Goal: Contribute content: Contribute content

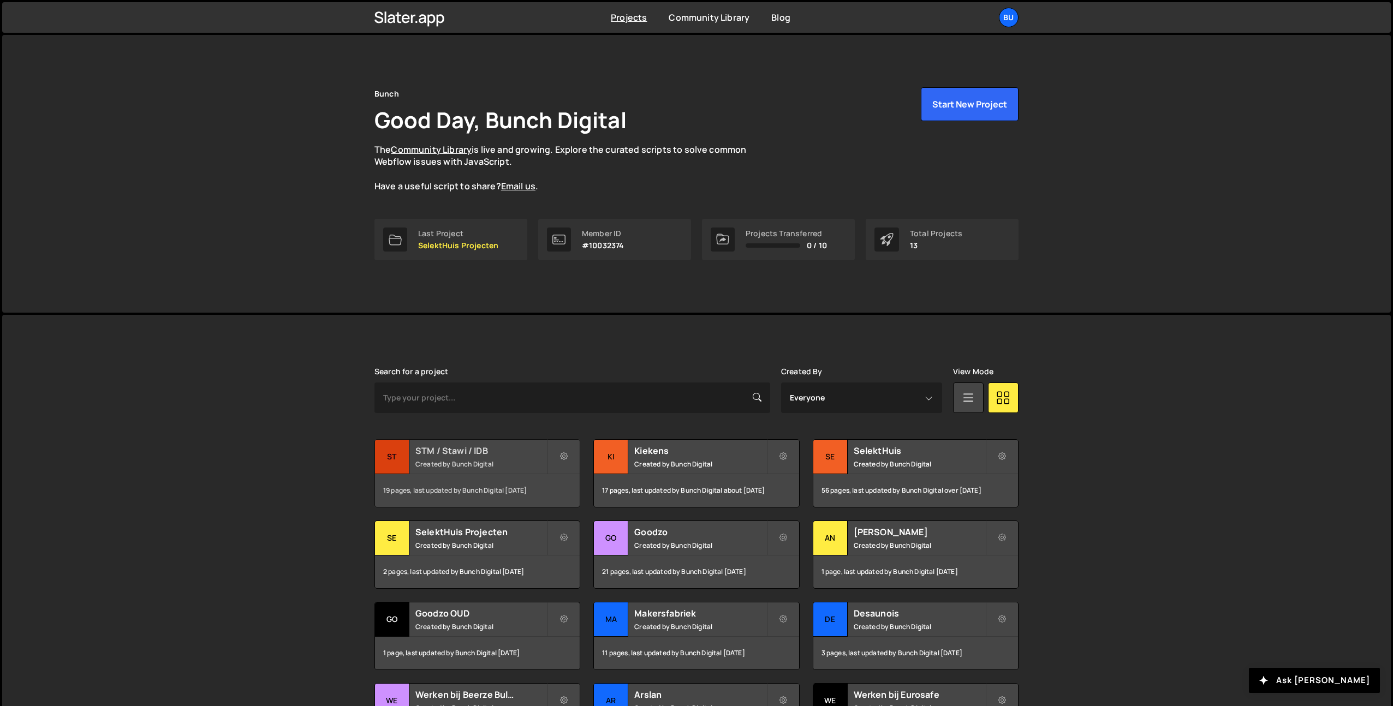
click at [457, 457] on div "STM / Stawi / IDB Created by Bunch Digital" at bounding box center [477, 457] width 205 height 34
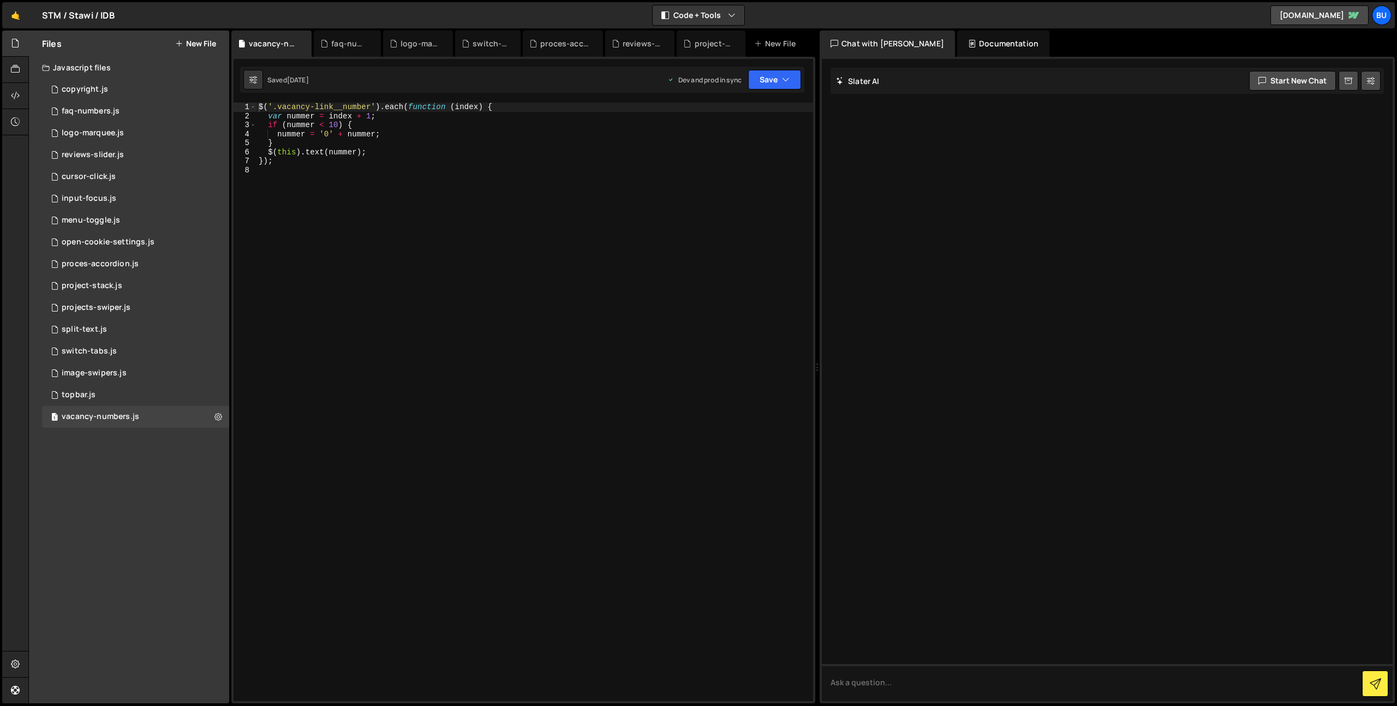
click at [575, 180] on div "$ ( '.vacancy-link__number' ) . each ( function ( index ) { var nummer = index …" at bounding box center [535, 411] width 557 height 617
click at [203, 39] on button "New File" at bounding box center [195, 43] width 41 height 9
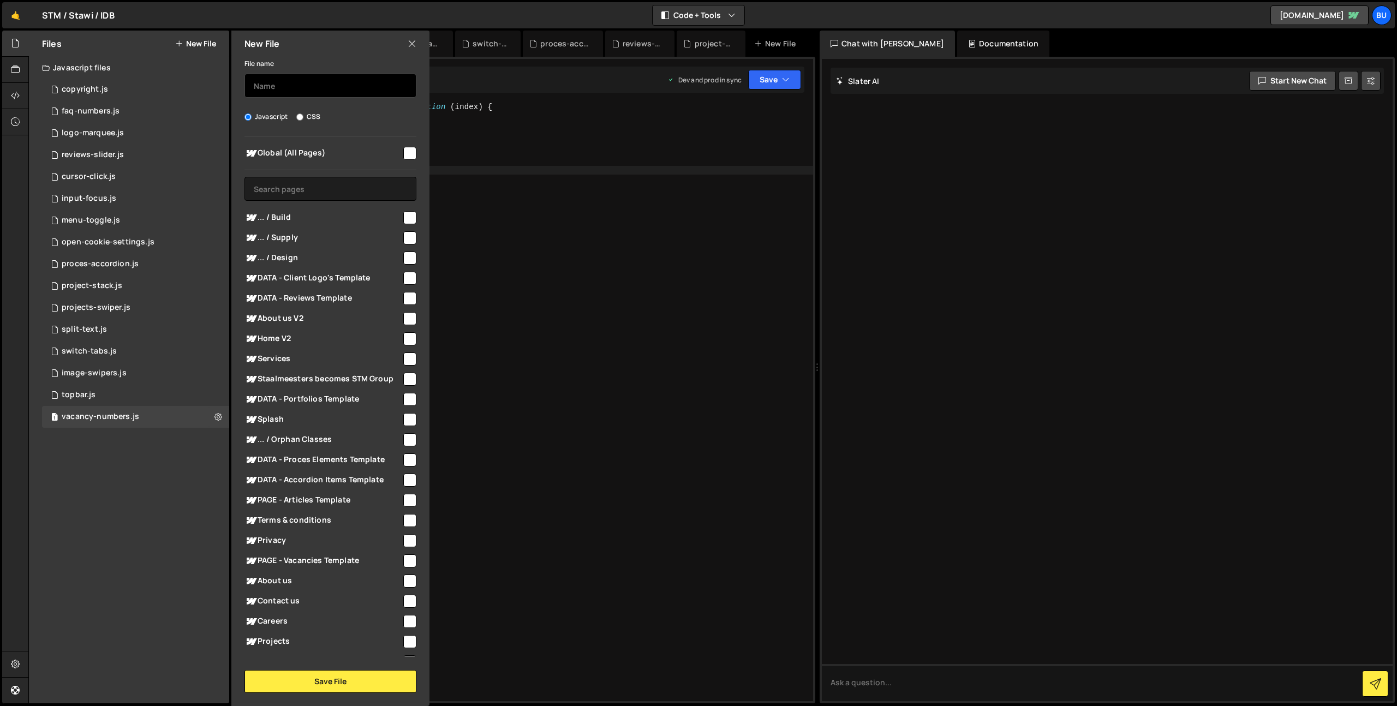
click at [276, 85] on input "text" at bounding box center [331, 86] width 172 height 24
type input "fixed-cta-btn"
click at [406, 156] on input "checkbox" at bounding box center [409, 153] width 13 height 13
checkbox input "true"
click at [330, 676] on button "Save File" at bounding box center [331, 681] width 172 height 23
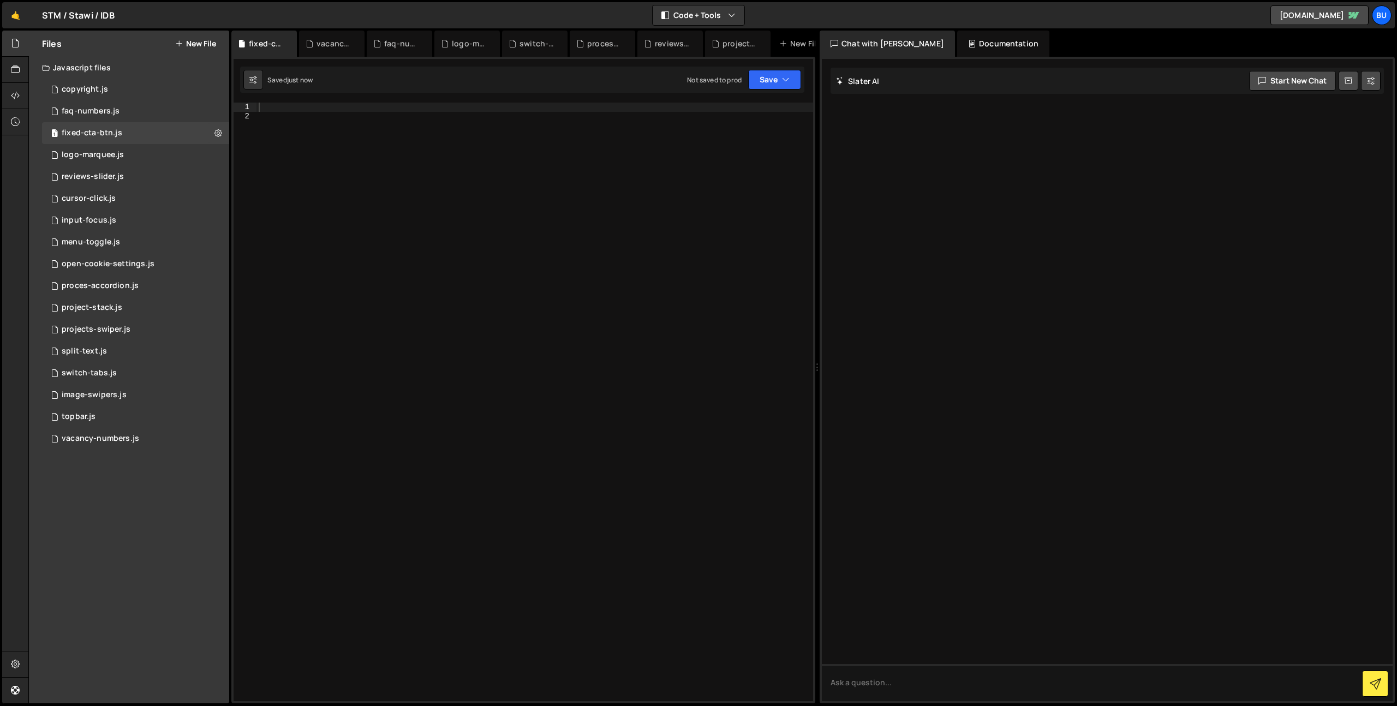
click at [506, 167] on div at bounding box center [535, 411] width 557 height 617
paste textarea "});"
type textarea "});"
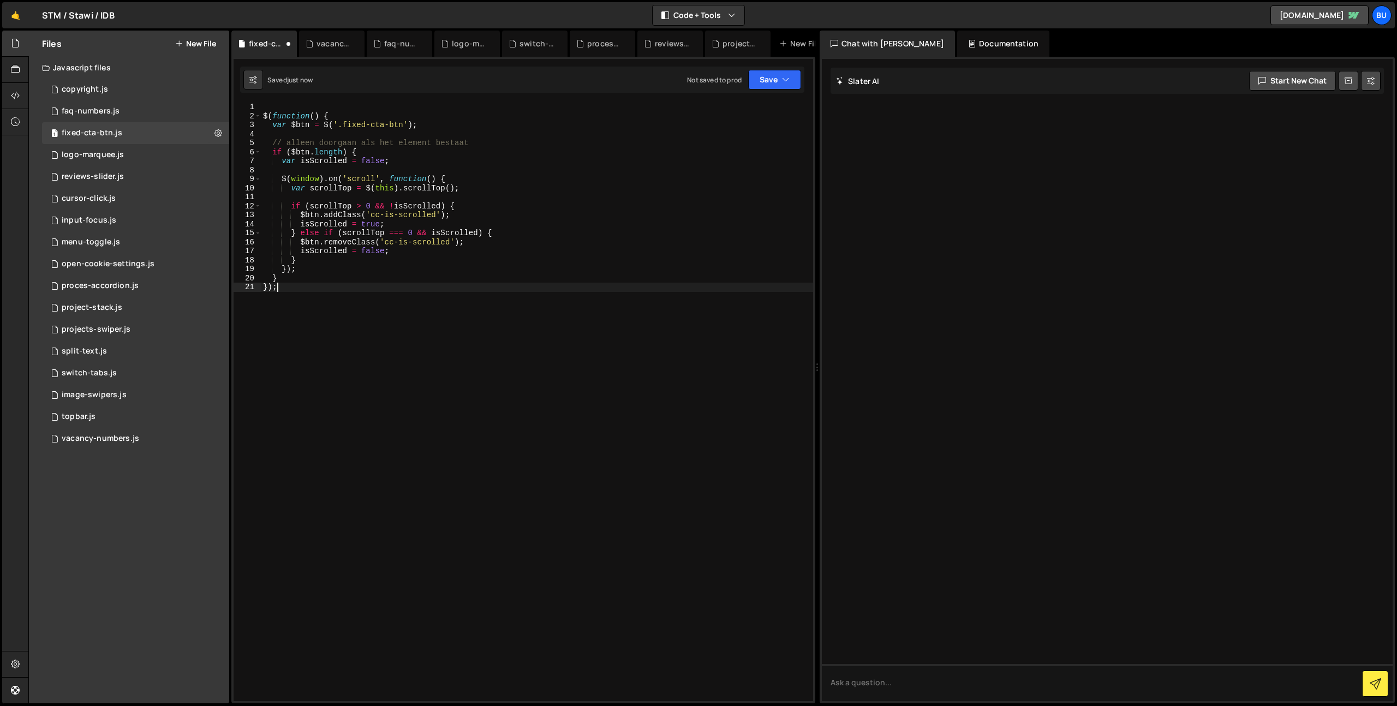
click at [304, 104] on div "$ ( function ( ) { var $btn = $ ( '.fixed-cta-btn' ) ; // alleen doorgaan als h…" at bounding box center [537, 411] width 552 height 617
drag, startPoint x: 262, startPoint y: 115, endPoint x: 278, endPoint y: 112, distance: 16.0
click at [262, 115] on div "$ ( function ( ) { var $btn = $ ( '.fixed-cta-btn' ) ; // alleen doorgaan als h…" at bounding box center [537, 411] width 552 height 617
click at [281, 116] on div "$ ( function ( ) { var $btn = $ ( '.fixed-cta-btn' ) ; // alleen doorgaan als h…" at bounding box center [537, 411] width 552 height 617
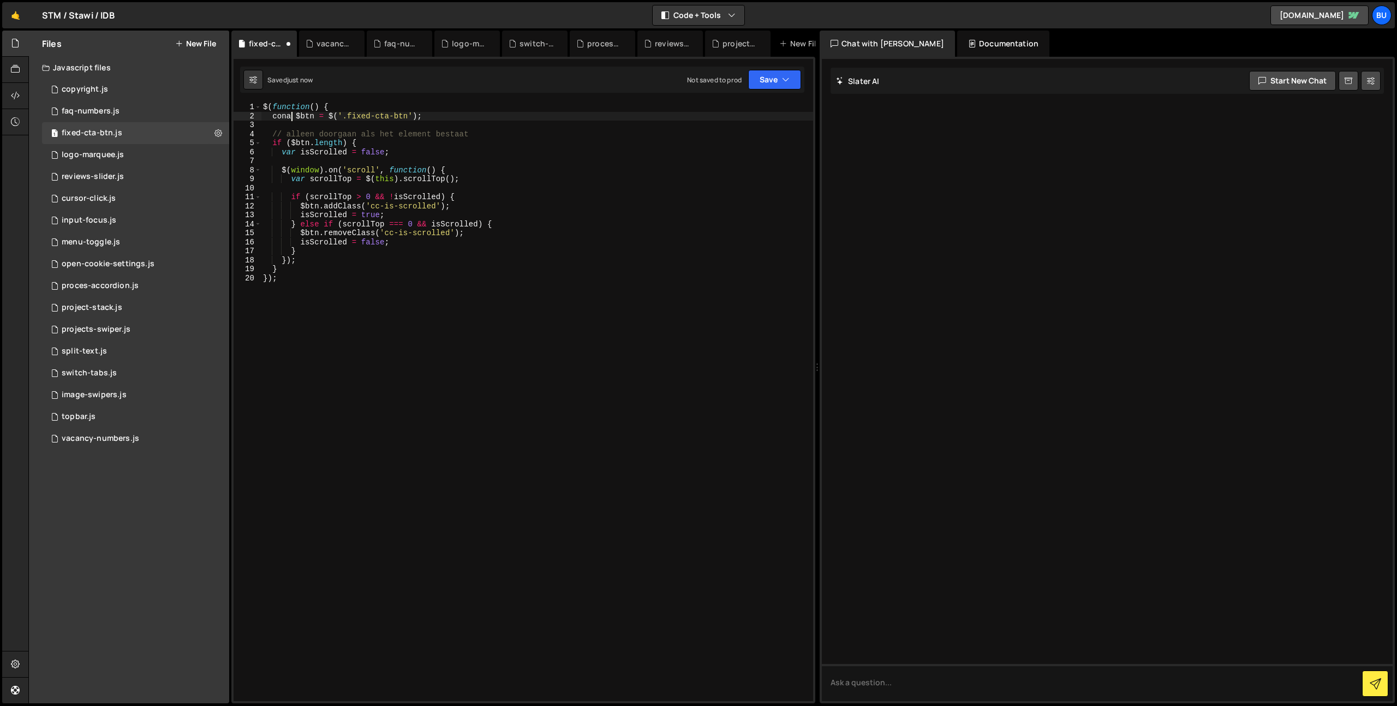
scroll to position [0, 2]
click at [284, 115] on div "$ ( function ( ) { const $btn = $ ( '.fixed-cta-btn' ) ; // alleen doorgaan als…" at bounding box center [537, 411] width 552 height 617
drag, startPoint x: 284, startPoint y: 115, endPoint x: 289, endPoint y: 128, distance: 14.2
click at [284, 115] on div "$ ( function ( ) { const $btn = $ ( '.fixed-cta-btn' ) ; // alleen doorgaan als…" at bounding box center [537, 411] width 552 height 617
click at [286, 153] on div "$ ( function ( ) { const $btn = $ ( '.fixed-cta-btn' ) ; // alleen doorgaan als…" at bounding box center [537, 411] width 552 height 617
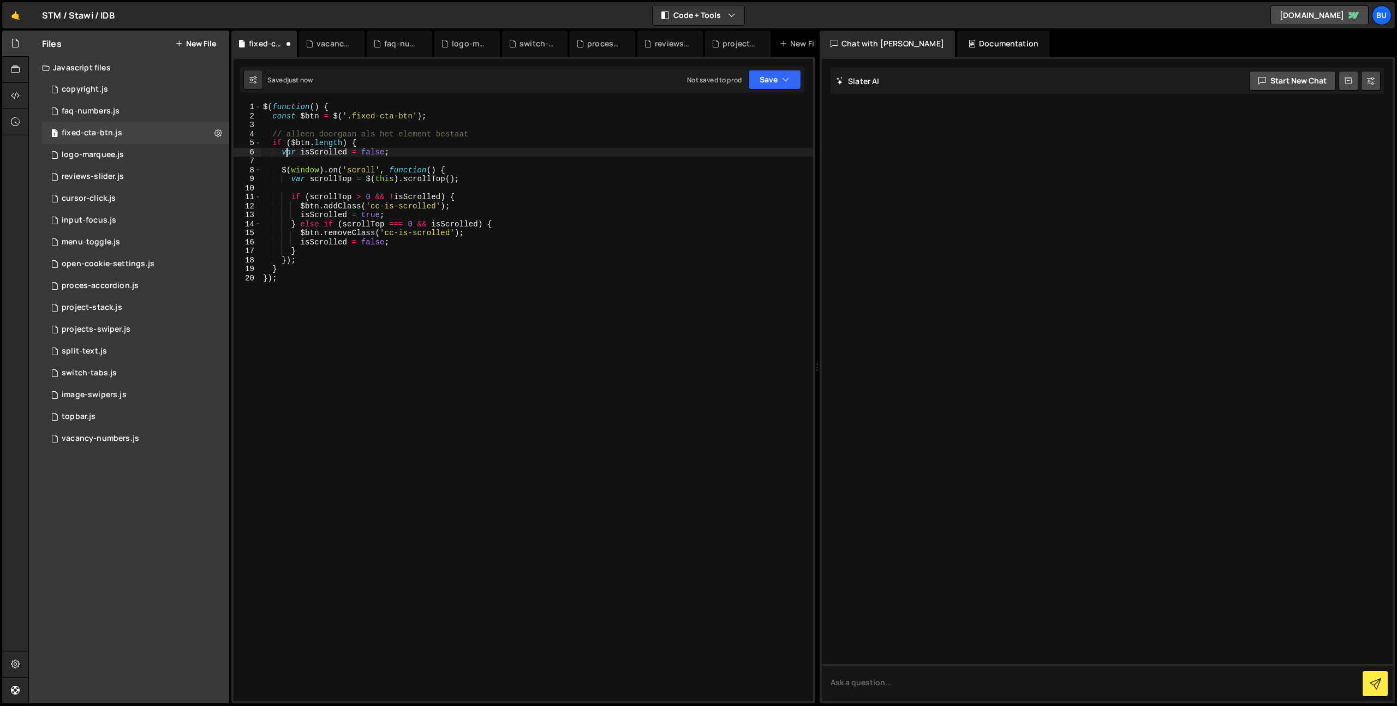
click at [286, 153] on div "$ ( function ( ) { const $btn = $ ( '.fixed-cta-btn' ) ; // alleen doorgaan als…" at bounding box center [537, 411] width 552 height 617
paste textarea "const"
click at [300, 176] on div "$ ( function ( ) { const $btn = $ ( '.fixed-cta-btn' ) ; // alleen doorgaan als…" at bounding box center [537, 411] width 552 height 617
drag, startPoint x: 300, startPoint y: 176, endPoint x: 314, endPoint y: 177, distance: 14.2
click at [300, 176] on div "$ ( function ( ) { const $btn = $ ( '.fixed-cta-btn' ) ; // alleen doorgaan als…" at bounding box center [537, 411] width 552 height 617
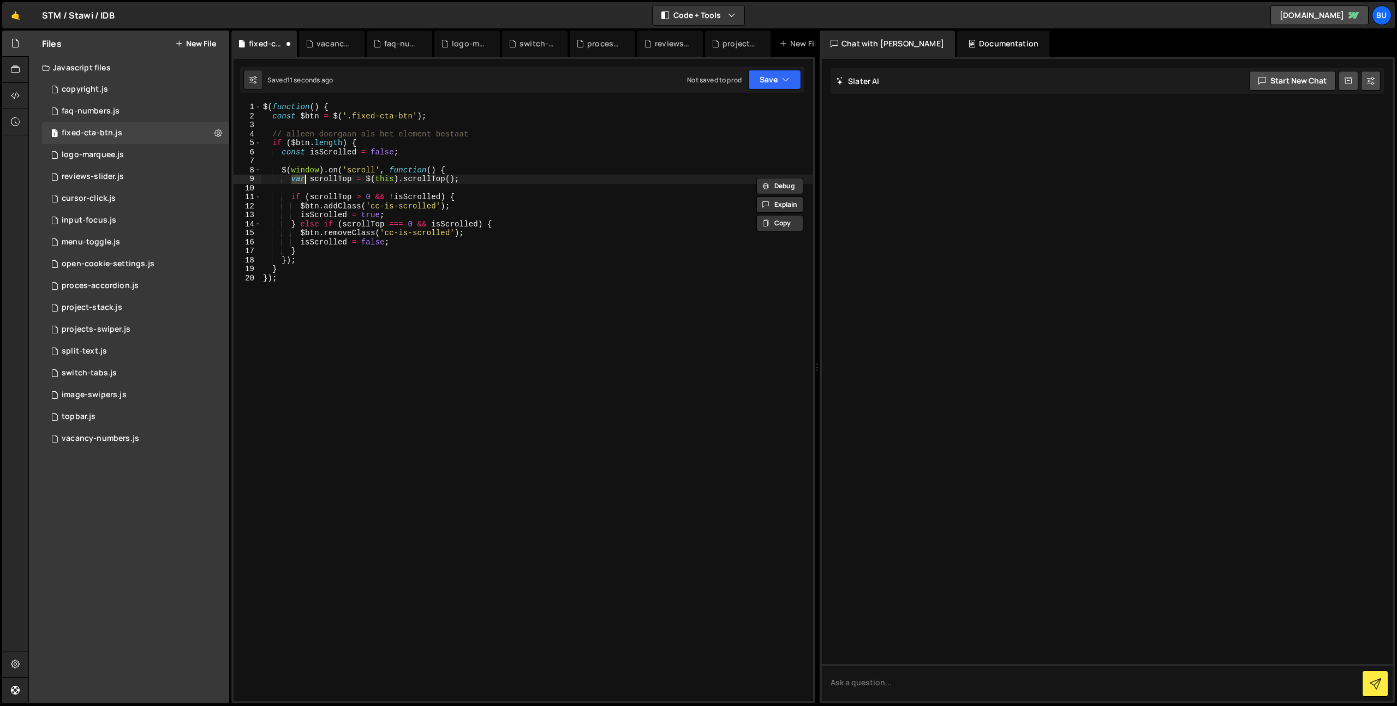
paste textarea "const"
click at [502, 166] on div "$ ( function ( ) { const $btn = $ ( '.fixed-cta-btn' ) ; // alleen doorgaan als…" at bounding box center [537, 411] width 552 height 617
click at [344, 251] on div "$ ( function ( ) { const $btn = $ ( '.fixed-cta-btn' ) ; // alleen doorgaan als…" at bounding box center [537, 411] width 552 height 617
click at [531, 197] on div "$ ( function ( ) { const $btn = $ ( '.fixed-cta-btn' ) ; // alleen doorgaan als…" at bounding box center [537, 411] width 552 height 617
click at [567, 173] on div "$ ( function ( ) { const $btn = $ ( '.fixed-cta-btn' ) ; // alleen doorgaan als…" at bounding box center [537, 411] width 552 height 617
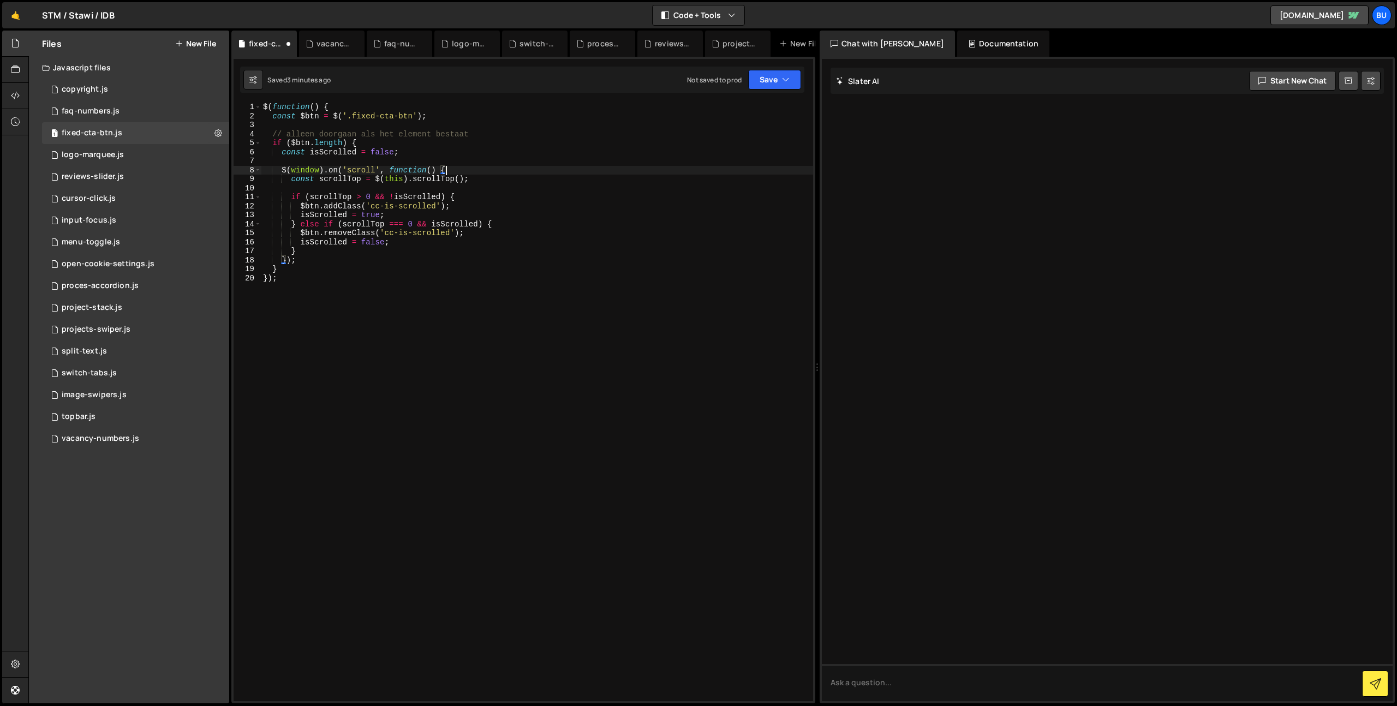
click at [503, 207] on div "$ ( function ( ) { const $btn = $ ( '.fixed-cta-btn' ) ; // alleen doorgaan als…" at bounding box center [537, 411] width 552 height 617
click at [775, 78] on button "Save" at bounding box center [774, 80] width 53 height 20
click at [729, 104] on div "Save to Staging S" at bounding box center [738, 106] width 114 height 11
click at [492, 261] on div "$ ( function ( ) { const $btn = $ ( '.fixed-cta-btn' ) ; // alleen doorgaan als…" at bounding box center [537, 411] width 552 height 617
click at [532, 239] on div "$ ( function ( ) { const $btn = $ ( '.fixed-cta-btn' ) ; // alleen doorgaan als…" at bounding box center [537, 411] width 552 height 617
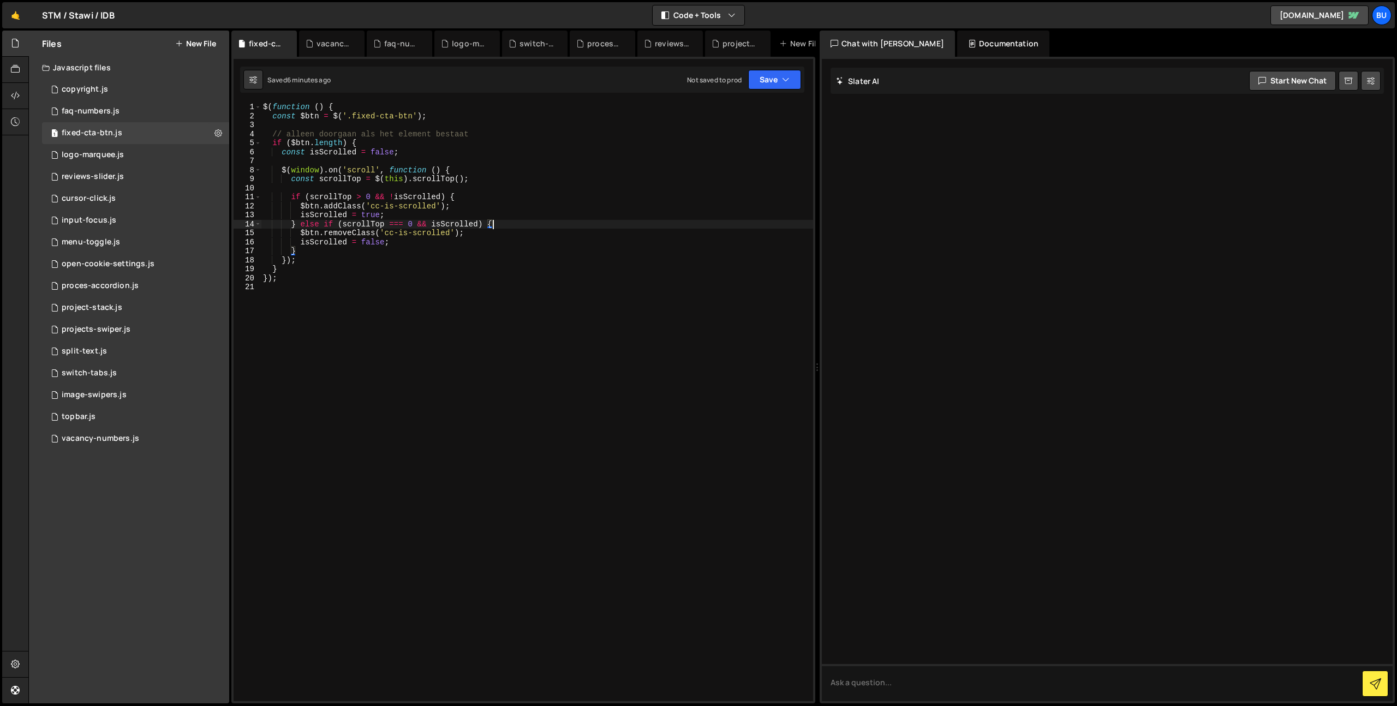
click at [596, 228] on div "$ ( function ( ) { const $btn = $ ( '.fixed-cta-btn' ) ; // alleen doorgaan als…" at bounding box center [537, 411] width 552 height 617
click at [301, 179] on div "$ ( function ( ) { const $btn = $ ( '.fixed-cta-btn' ) ; // alleen doorgaan als…" at bounding box center [537, 411] width 552 height 617
drag, startPoint x: 301, startPoint y: 179, endPoint x: 311, endPoint y: 178, distance: 9.3
click at [301, 179] on div "$ ( function ( ) { const $btn = $ ( '.fixed-cta-btn' ) ; // alleen doorgaan als…" at bounding box center [537, 411] width 552 height 617
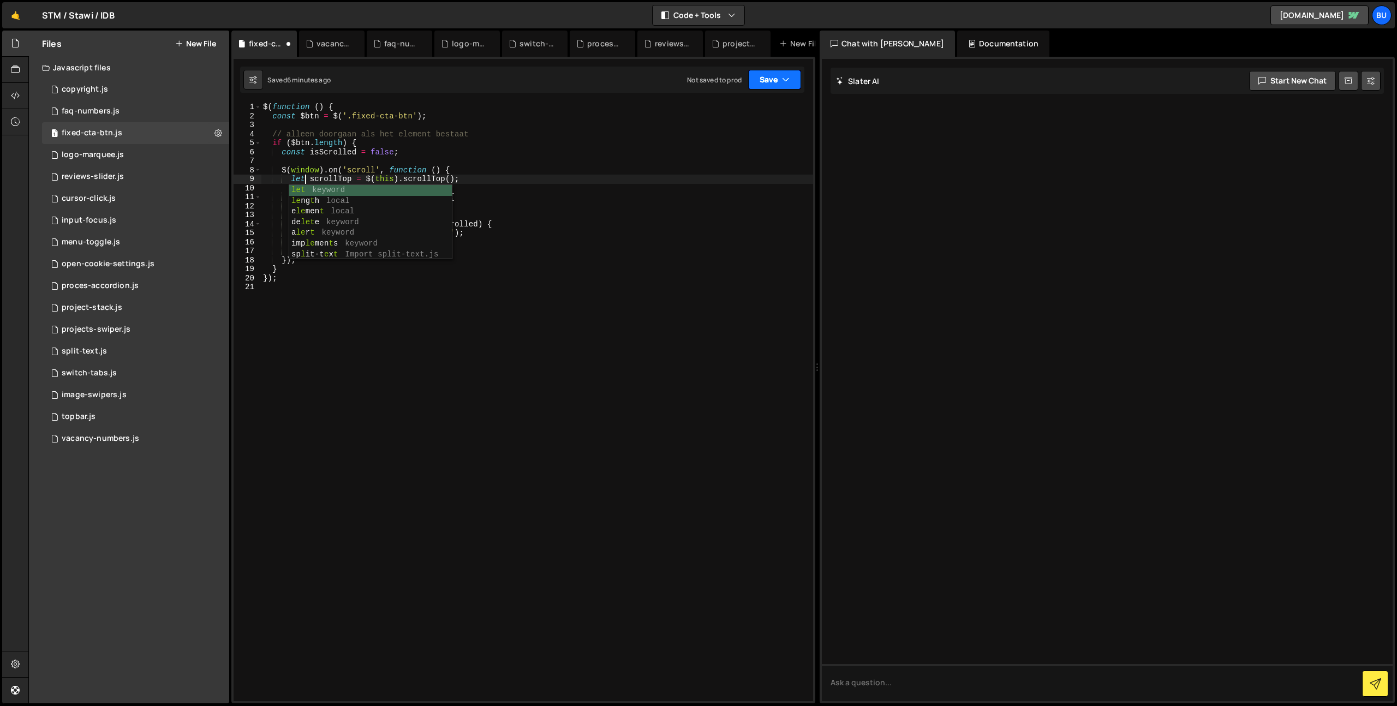
click at [777, 84] on button "Save" at bounding box center [774, 80] width 53 height 20
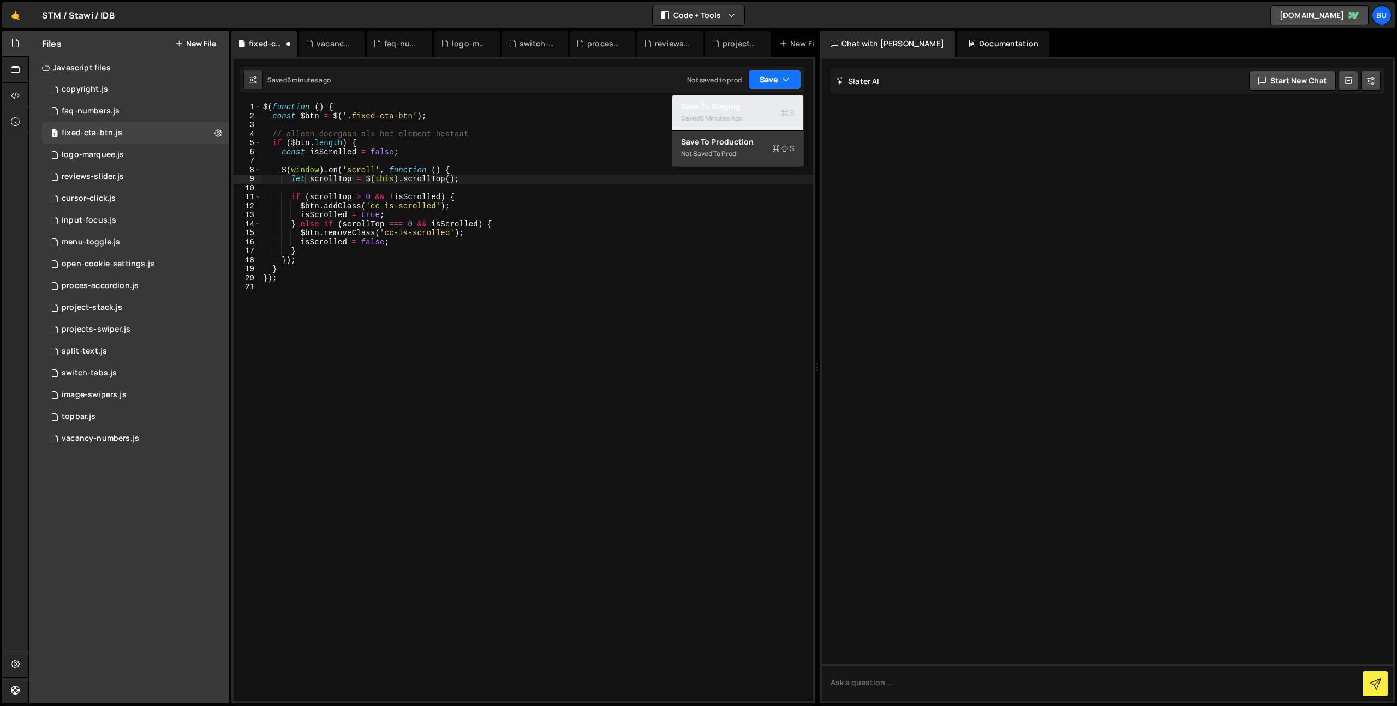
drag, startPoint x: 760, startPoint y: 108, endPoint x: 765, endPoint y: 86, distance: 22.3
click at [760, 107] on div "Save to Staging S" at bounding box center [738, 106] width 114 height 11
click at [522, 245] on div "$ ( function ( ) { const $btn = $ ( '.fixed-cta-btn' ) ; // alleen doorgaan als…" at bounding box center [537, 411] width 552 height 617
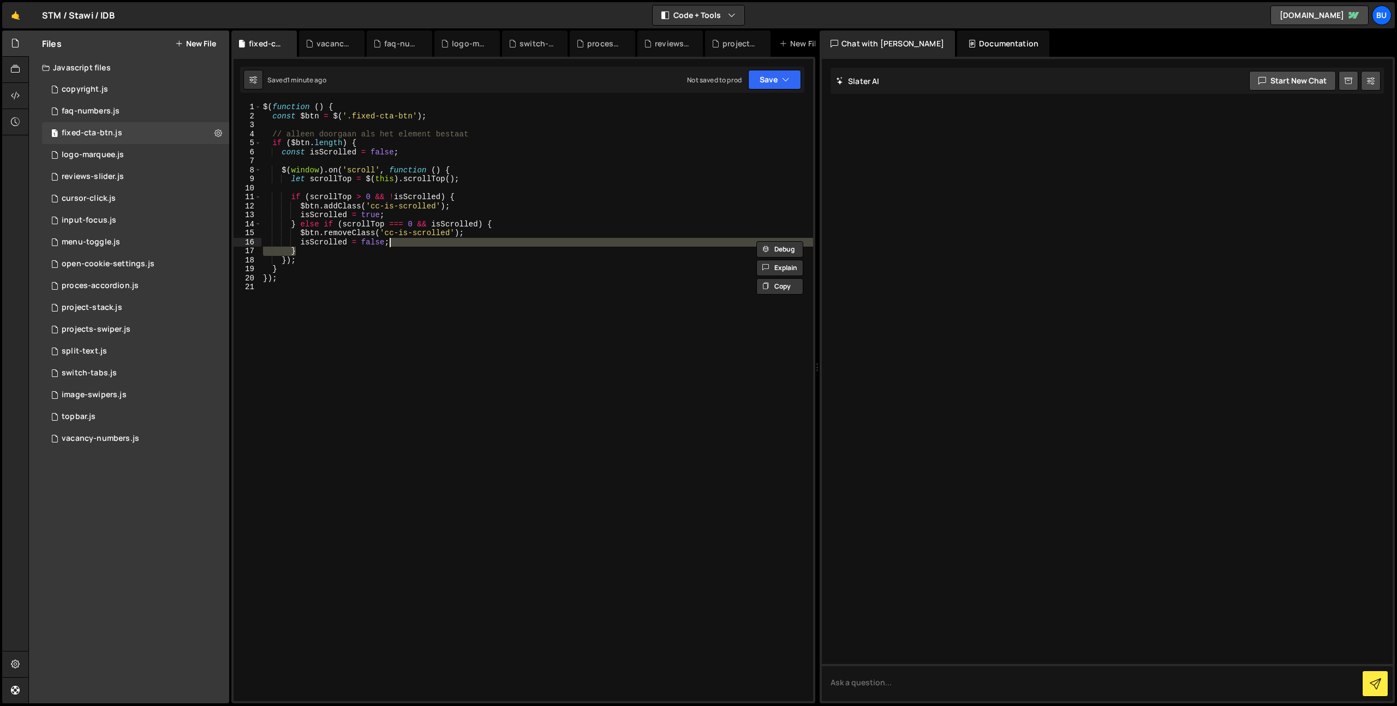
scroll to position [0, 2]
click at [538, 212] on div "$ ( function ( ) { const $btn = $ ( '.fixed-cta-btn' ) ; // alleen doorgaan als…" at bounding box center [537, 411] width 552 height 617
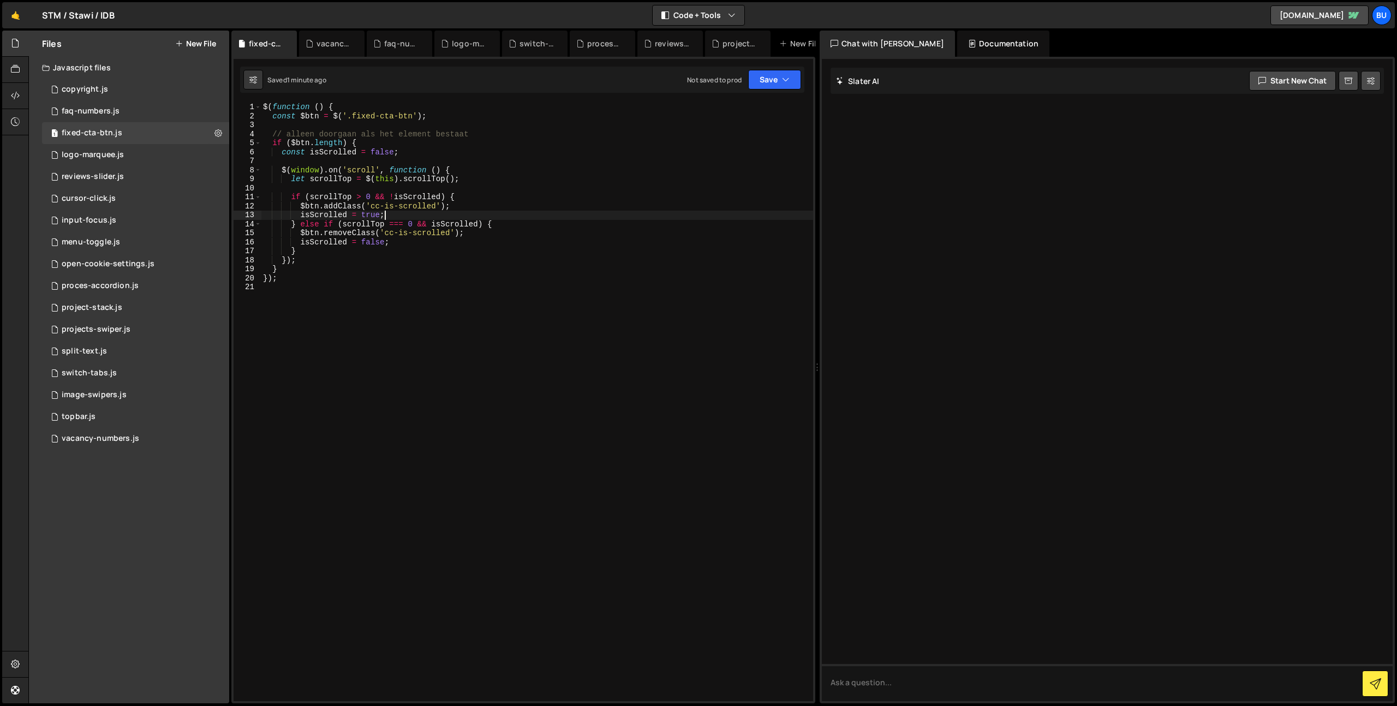
click at [543, 195] on div "$ ( function ( ) { const $btn = $ ( '.fixed-cta-btn' ) ; // alleen doorgaan als…" at bounding box center [537, 411] width 552 height 617
click at [520, 204] on div "$ ( function ( ) { const $btn = $ ( '.fixed-cta-btn' ) ; // alleen doorgaan als…" at bounding box center [537, 411] width 552 height 617
drag, startPoint x: 531, startPoint y: 207, endPoint x: 544, endPoint y: 201, distance: 14.2
click at [531, 207] on div "$ ( function ( ) { const $btn = $ ( '.fixed-cta-btn' ) ; // alleen doorgaan als…" at bounding box center [537, 411] width 552 height 617
click at [356, 198] on div "$ ( function ( ) { const $btn = $ ( '.fixed-cta-btn' ) ; // alleen doorgaan als…" at bounding box center [537, 411] width 552 height 617
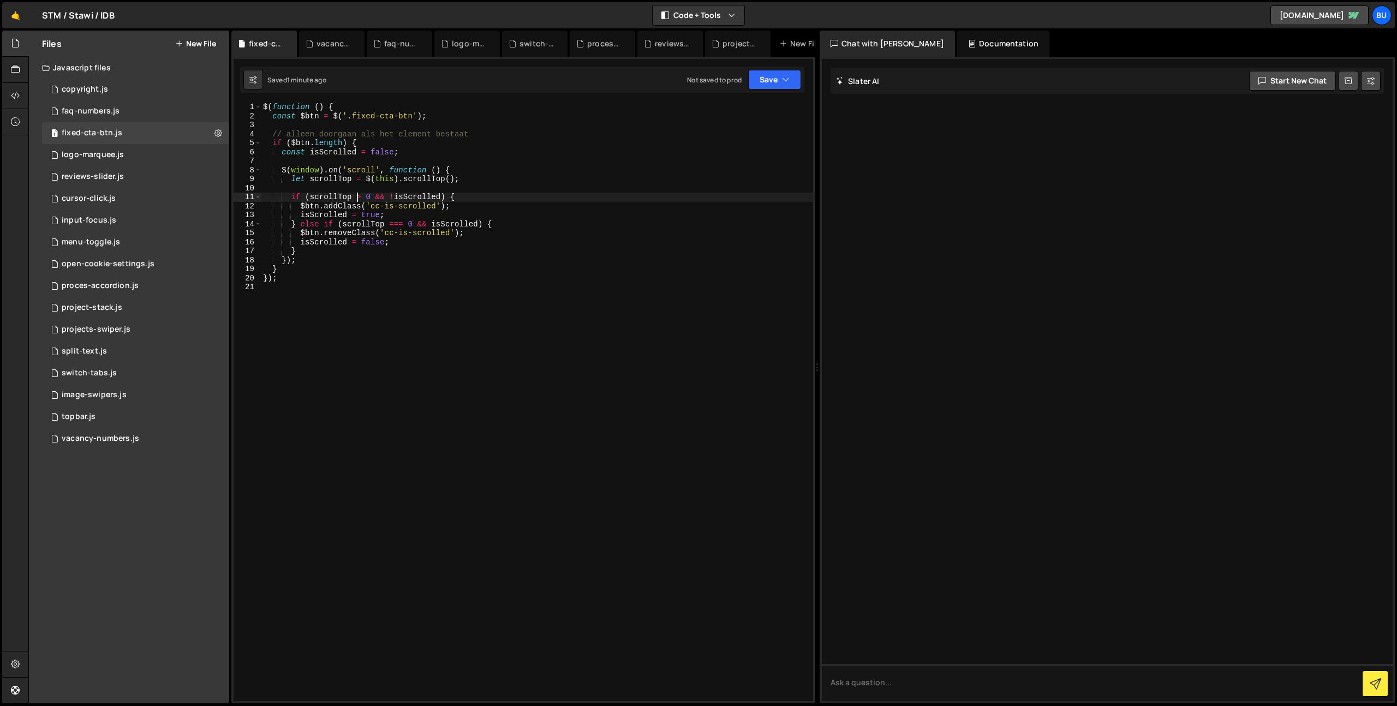
click at [441, 214] on div "$ ( function ( ) { const $btn = $ ( '.fixed-cta-btn' ) ; // alleen doorgaan als…" at bounding box center [537, 411] width 552 height 617
click at [335, 195] on div "$ ( function ( ) { const $btn = $ ( '.fixed-cta-btn' ) ; // alleen doorgaan als…" at bounding box center [537, 411] width 552 height 617
click at [337, 195] on div "$ ( function ( ) { const $btn = $ ( '.fixed-cta-btn' ) ; // alleen doorgaan als…" at bounding box center [537, 411] width 552 height 617
click at [493, 179] on div "$ ( function ( ) { const $btn = $ ( '.fixed-cta-btn' ) ; // alleen doorgaan als…" at bounding box center [537, 411] width 552 height 617
type textarea "let scrollTop = $(this).scrollTop();"
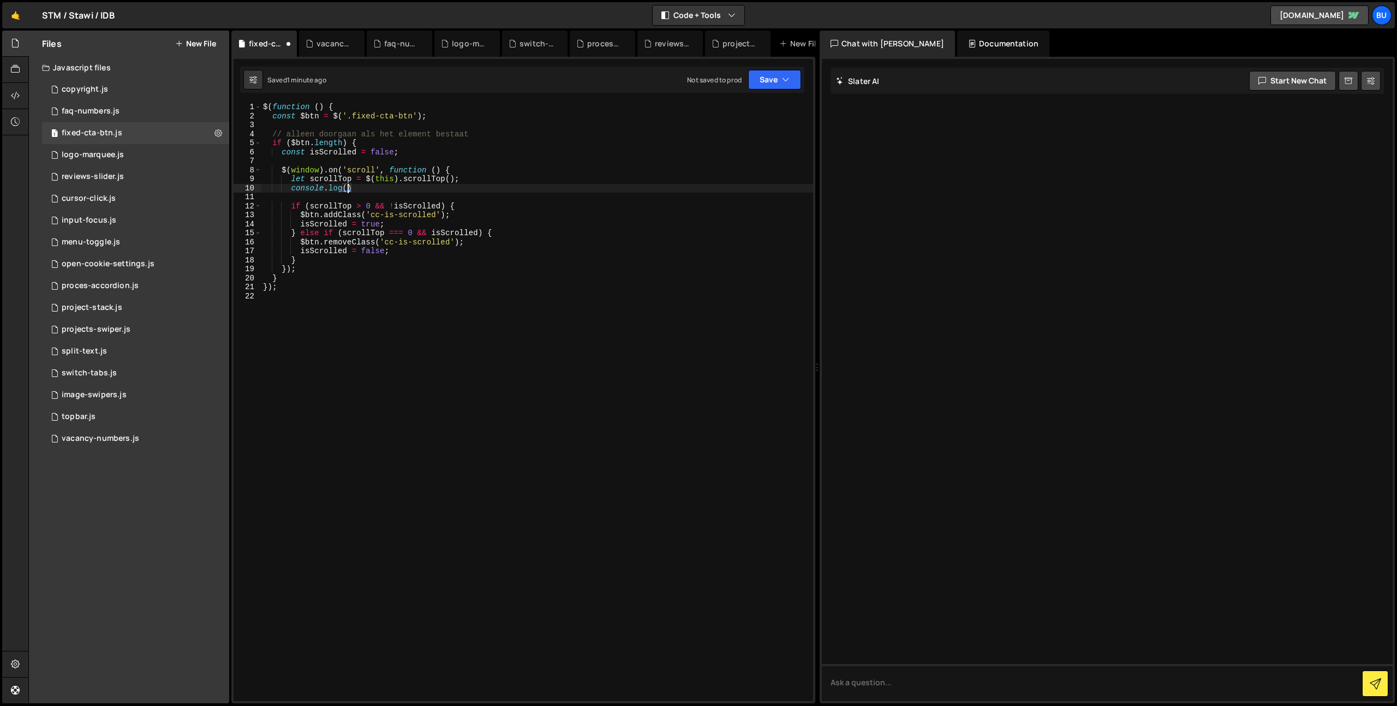
scroll to position [0, 5]
paste textarea "scrollTop')"
paste textarea "scrollTop"
click at [761, 77] on button "Save" at bounding box center [774, 80] width 53 height 20
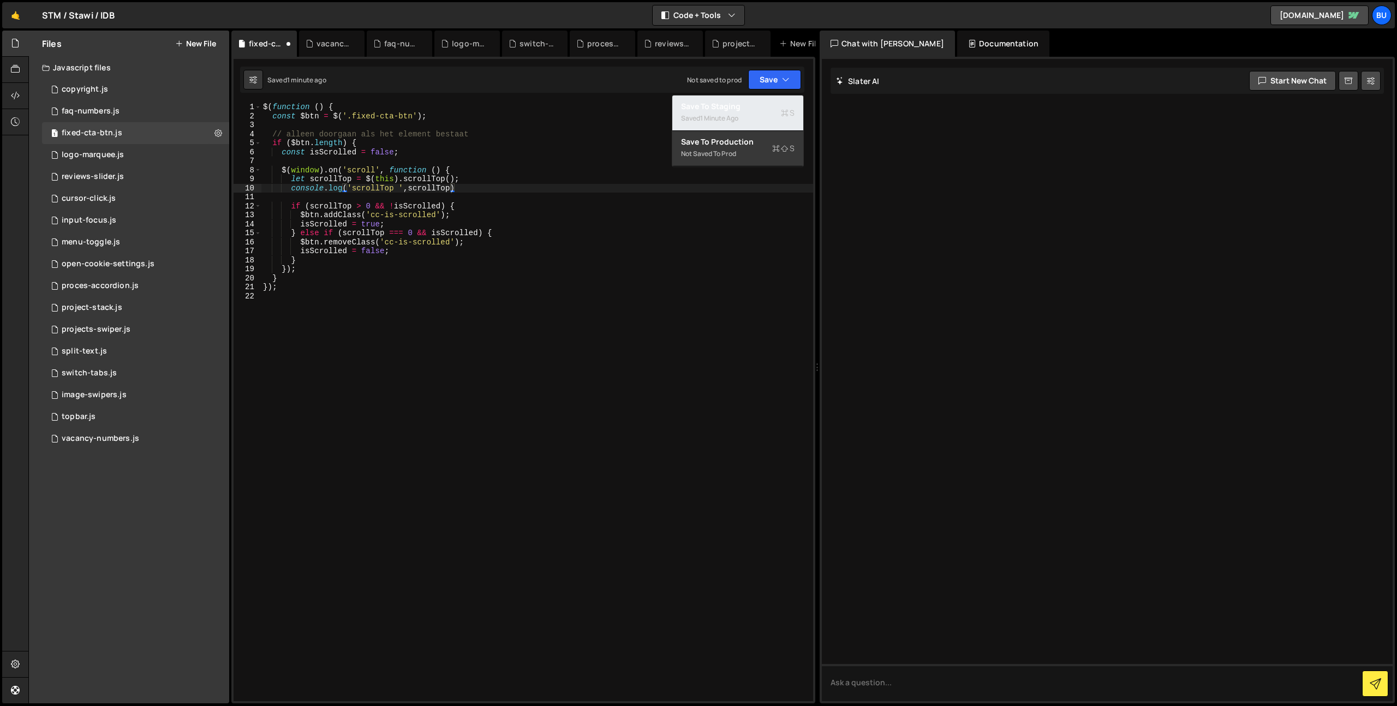
click at [748, 104] on div "Save to Staging S" at bounding box center [738, 106] width 114 height 11
drag, startPoint x: 444, startPoint y: 211, endPoint x: 495, endPoint y: 156, distance: 75.0
click at [443, 207] on div "$ ( function ( ) { const $btn = $ ( '.fixed-cta-btn' ) ; // alleen doorgaan als…" at bounding box center [537, 411] width 552 height 617
type textarea "if (scrollTop > 0 && !isScrolled) { $btn.addClass('cc-is-scrolled');"
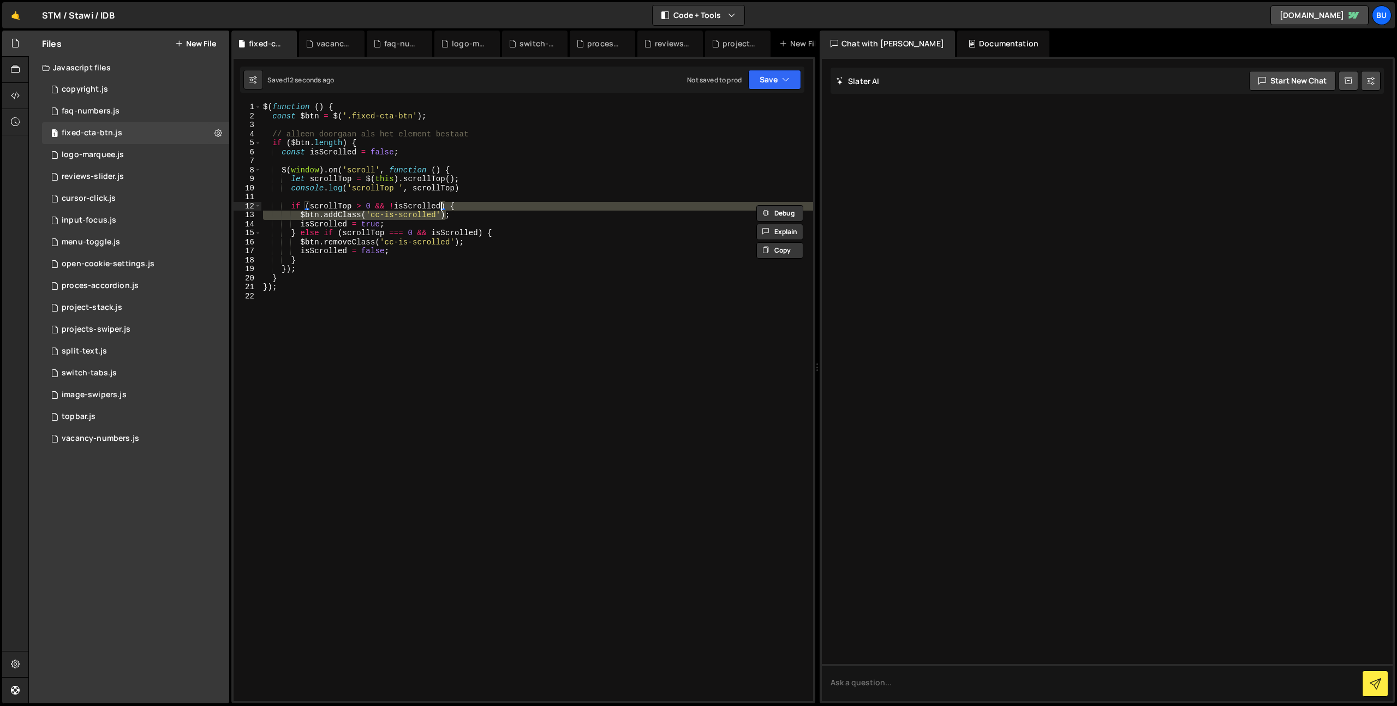
click at [508, 158] on div "$ ( function ( ) { const $btn = $ ( '.fixed-cta-btn' ) ; // alleen doorgaan als…" at bounding box center [537, 411] width 552 height 617
click at [287, 153] on div "$ ( function ( ) { const $btn = $ ( '.fixed-cta-btn' ) ; // alleen doorgaan als…" at bounding box center [537, 411] width 552 height 617
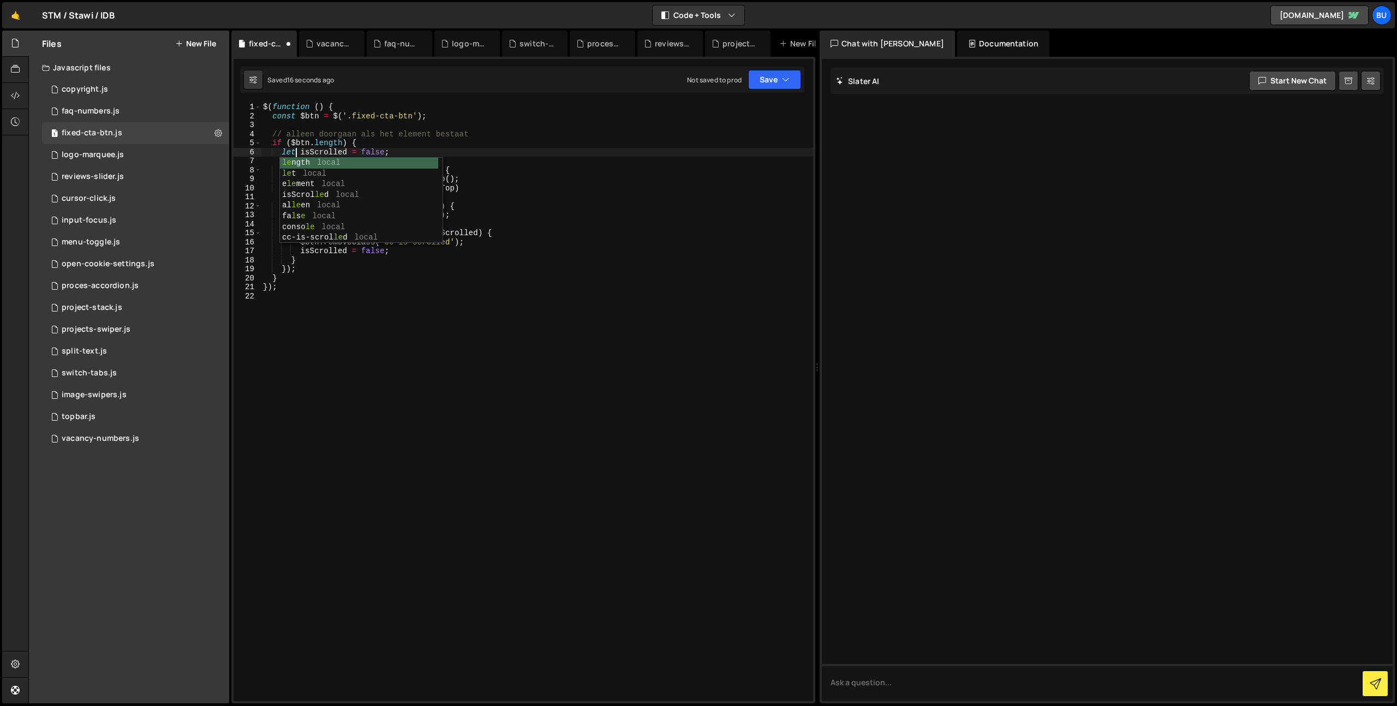
scroll to position [0, 2]
click at [773, 76] on button "Save" at bounding box center [774, 80] width 53 height 20
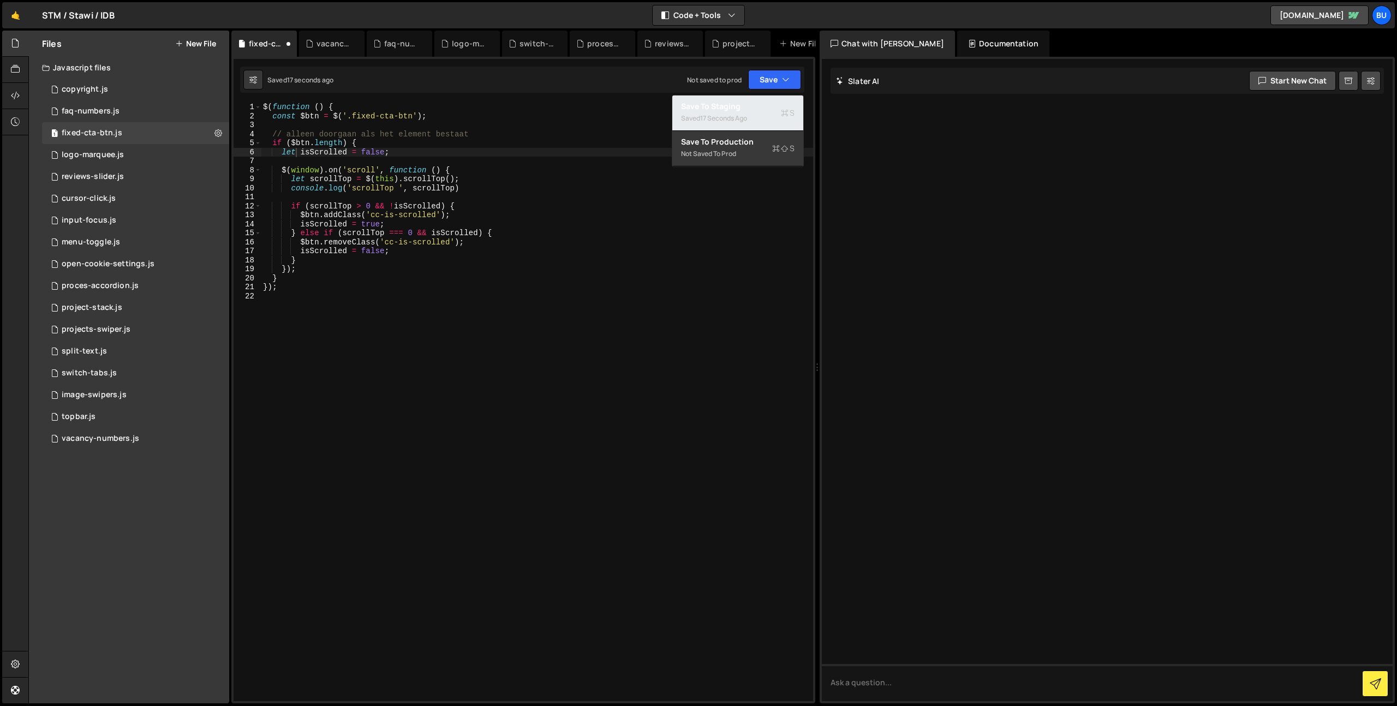
click at [735, 107] on div "Save to Staging S" at bounding box center [738, 106] width 114 height 11
drag, startPoint x: 580, startPoint y: 275, endPoint x: 446, endPoint y: 290, distance: 135.1
click at [580, 275] on div "$ ( function ( ) { const $btn = $ ( '.fixed-cta-btn' ) ; // alleen doorgaan als…" at bounding box center [537, 411] width 552 height 617
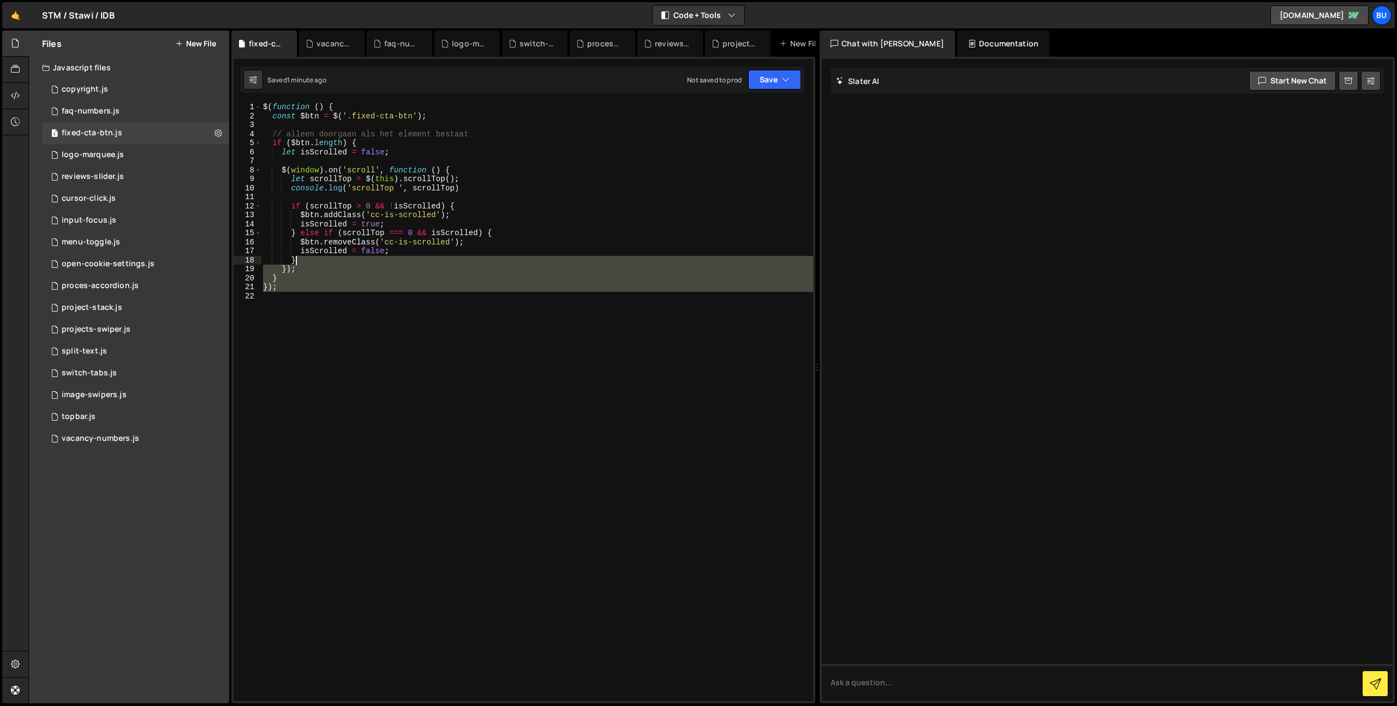
drag, startPoint x: 340, startPoint y: 340, endPoint x: 192, endPoint y: 11, distance: 360.7
click at [189, 8] on div "Hold on a sec... Are you certain you wish to leave this page? Any changes you'v…" at bounding box center [698, 353] width 1397 height 706
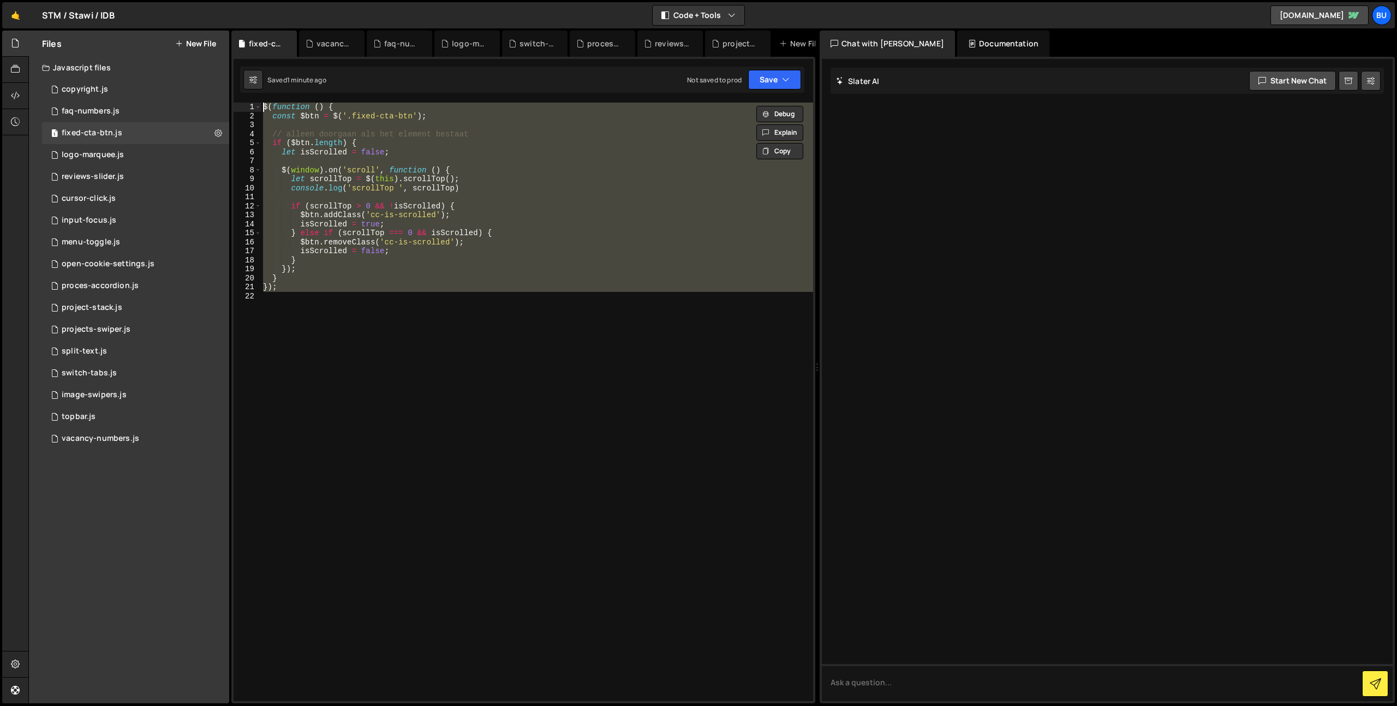
paste textarea "}"
type textarea "});"
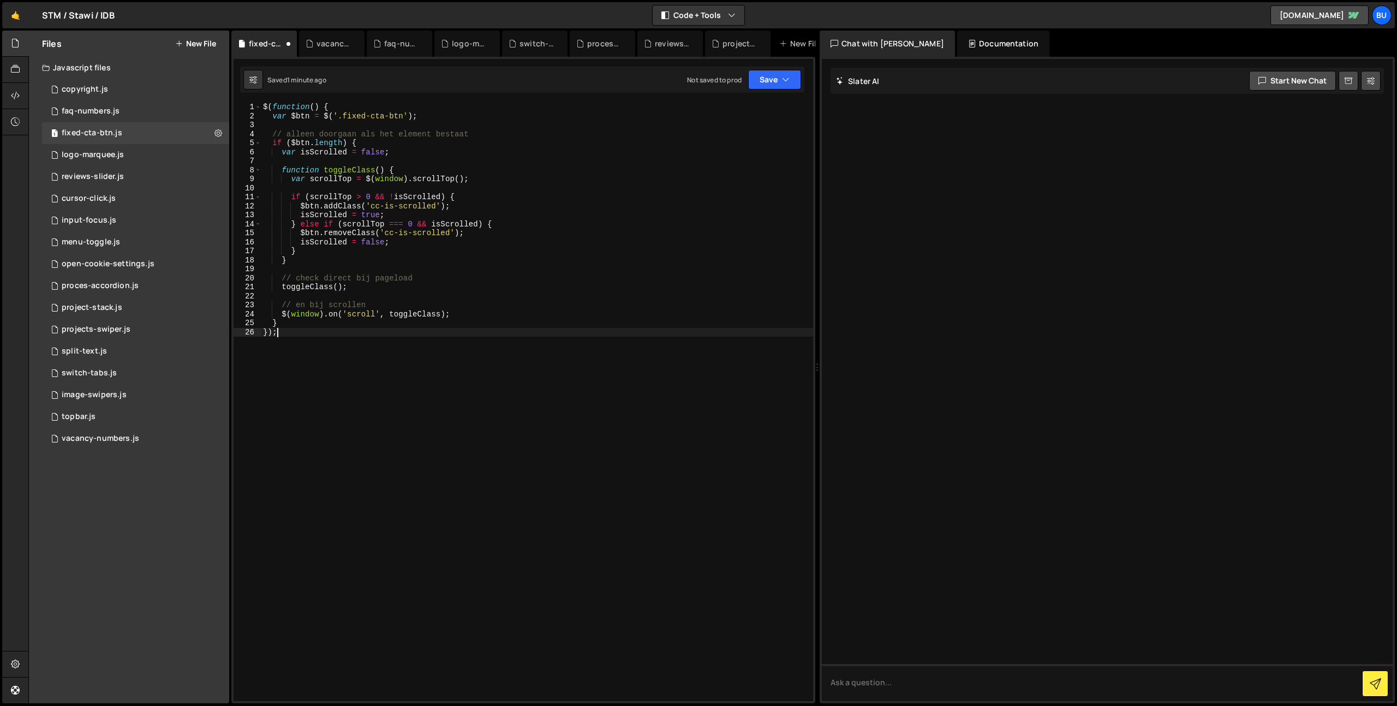
click at [336, 128] on div "$ ( function ( ) { var $btn = $ ( '.fixed-cta-btn' ) ; // alleen doorgaan als h…" at bounding box center [537, 411] width 552 height 617
click at [277, 119] on div "$ ( function ( ) { var $btn = $ ( '.fixed-cta-btn' ) ; // alleen doorgaan als h…" at bounding box center [537, 411] width 552 height 617
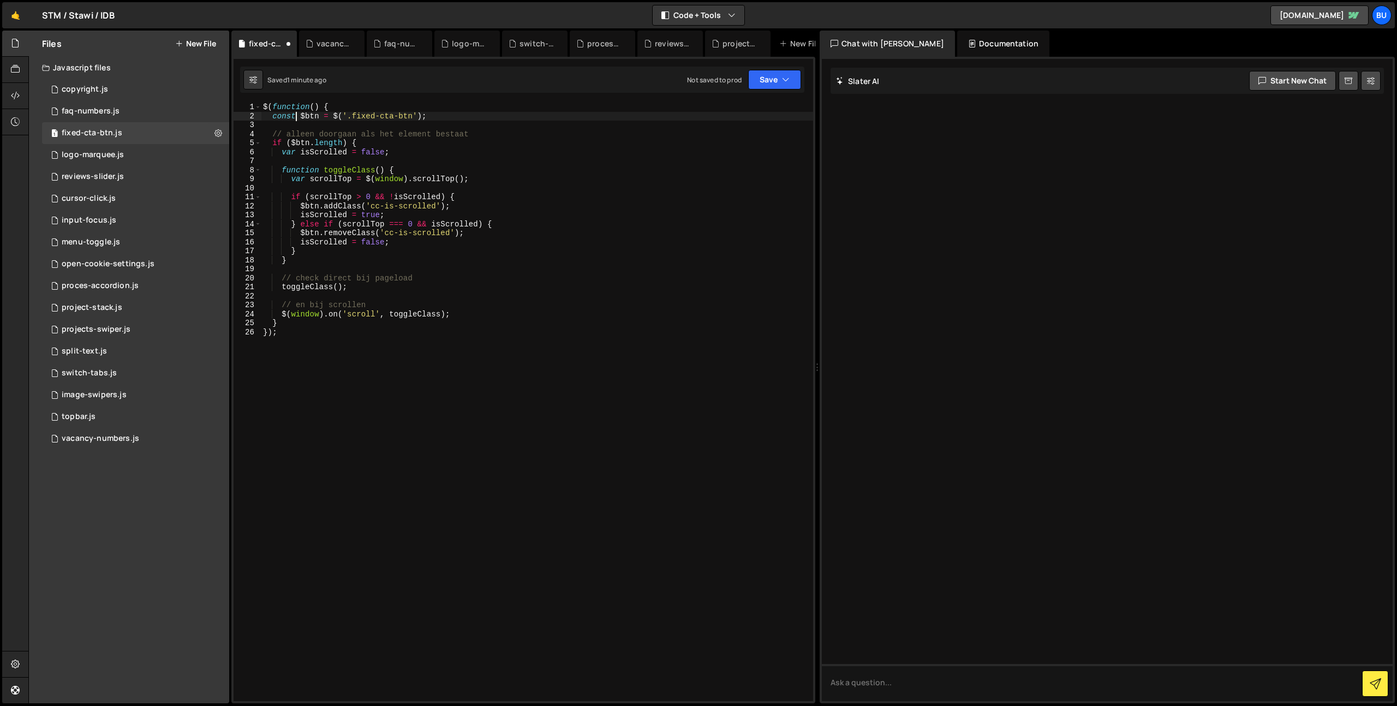
drag, startPoint x: 372, startPoint y: 166, endPoint x: 332, endPoint y: 160, distance: 39.8
click at [372, 166] on div "$ ( function ( ) { const $btn = $ ( '.fixed-cta-btn' ) ; // alleen doorgaan als…" at bounding box center [537, 411] width 552 height 617
click at [286, 151] on div "$ ( function ( ) { const $btn = $ ( '.fixed-cta-btn' ) ; // alleen doorgaan als…" at bounding box center [537, 411] width 552 height 617
click at [286, 152] on div "$ ( function ( ) { const $btn = $ ( '.fixed-cta-btn' ) ; // alleen doorgaan als…" at bounding box center [537, 411] width 552 height 617
drag, startPoint x: 435, startPoint y: 137, endPoint x: 359, endPoint y: 130, distance: 75.6
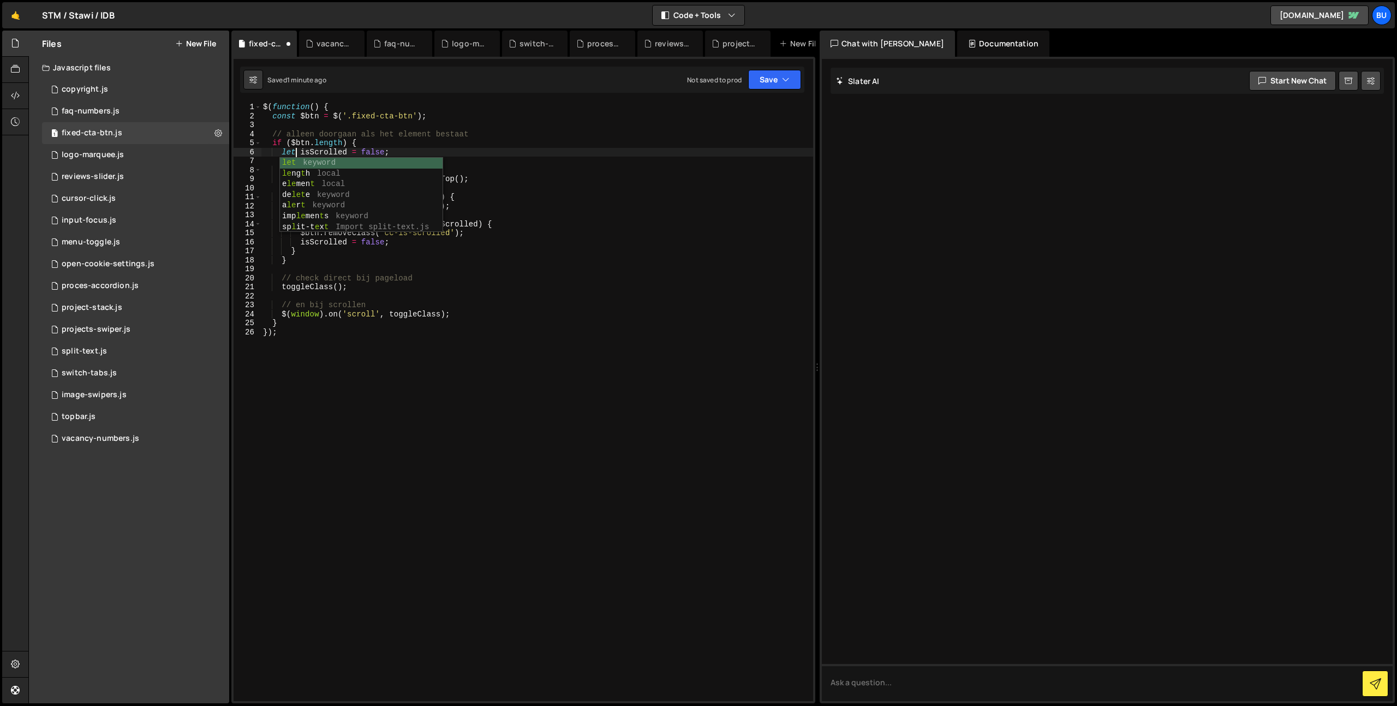
click at [435, 137] on div "$ ( function ( ) { const $btn = $ ( '.fixed-cta-btn' ) ; // alleen doorgaan als…" at bounding box center [537, 411] width 552 height 617
click at [292, 155] on div "$ ( function ( ) { const $btn = $ ( '.fixed-cta-btn' ) ; // alleen doorgaan als…" at bounding box center [537, 411] width 552 height 617
click at [291, 155] on div "$ ( function ( ) { const $btn = $ ( '.fixed-cta-btn' ) ; // alleen doorgaan als…" at bounding box center [537, 411] width 552 height 617
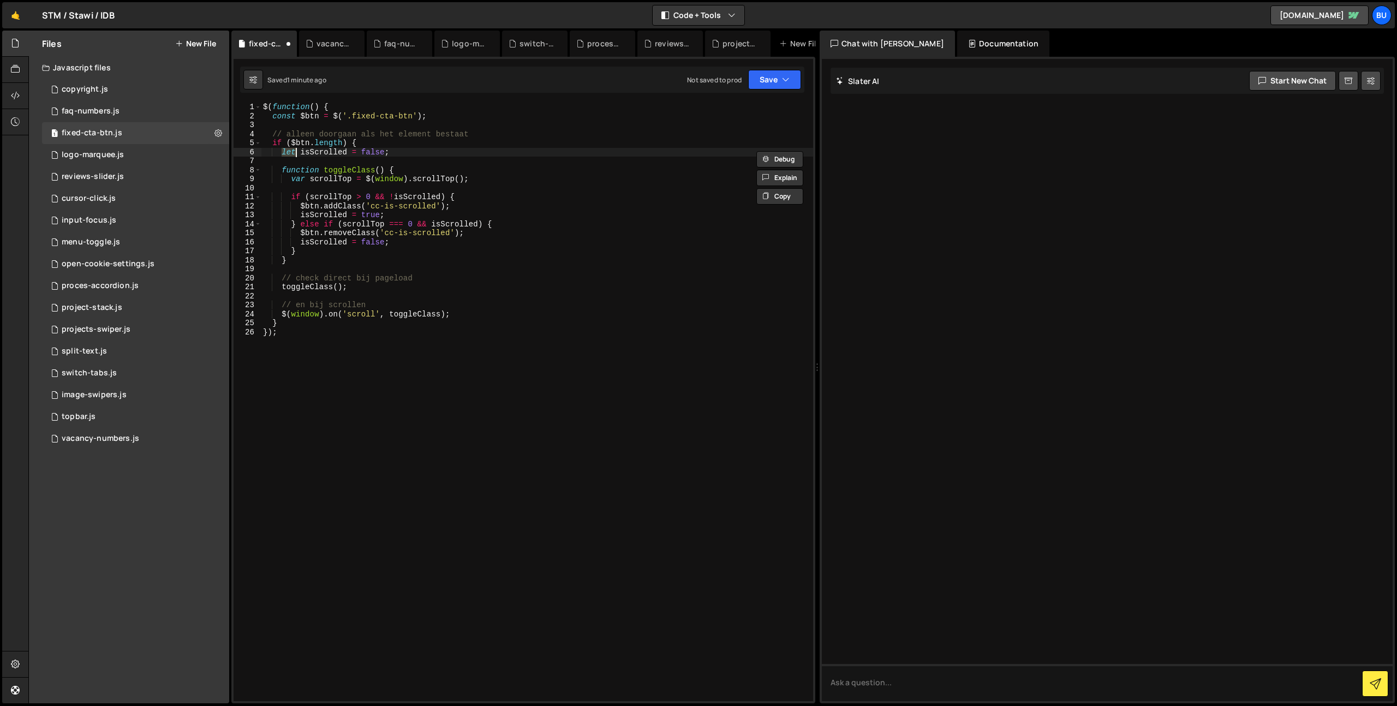
click at [297, 179] on div "$ ( function ( ) { const $btn = $ ( '.fixed-cta-btn' ) ; // alleen doorgaan als…" at bounding box center [537, 411] width 552 height 617
drag, startPoint x: 297, startPoint y: 179, endPoint x: 307, endPoint y: 178, distance: 10.4
click at [297, 179] on div "$ ( function ( ) { const $btn = $ ( '.fixed-cta-btn' ) ; // alleen doorgaan als…" at bounding box center [537, 411] width 552 height 617
paste textarea "let"
type textarea "let scrollTop = $(window).scrollTop();"
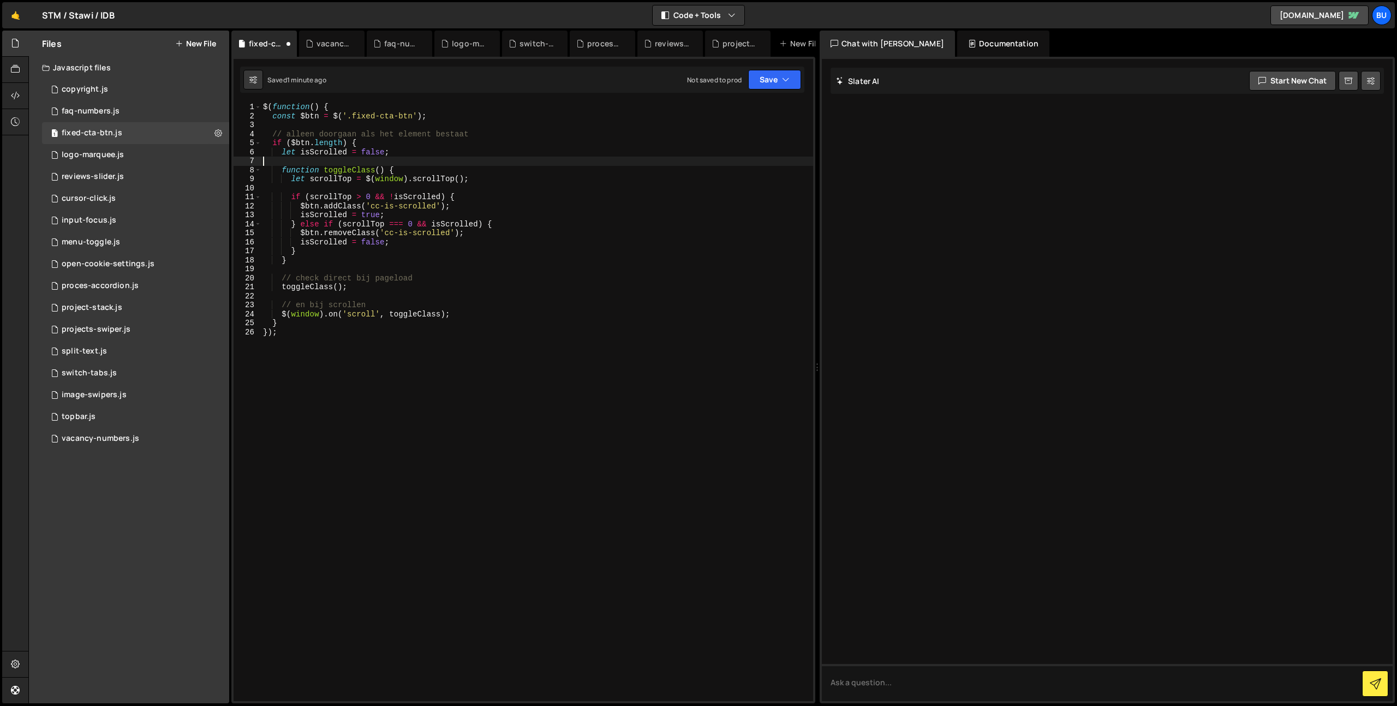
drag, startPoint x: 474, startPoint y: 159, endPoint x: 576, endPoint y: 142, distance: 103.6
click at [474, 159] on div "$ ( function ( ) { const $btn = $ ( '.fixed-cta-btn' ) ; // alleen doorgaan als…" at bounding box center [537, 411] width 552 height 617
click at [764, 85] on button "Save" at bounding box center [774, 80] width 53 height 20
click at [750, 115] on div "Saved 1 minute ago" at bounding box center [738, 118] width 114 height 13
